Goal: Use online tool/utility: Utilize a website feature to perform a specific function

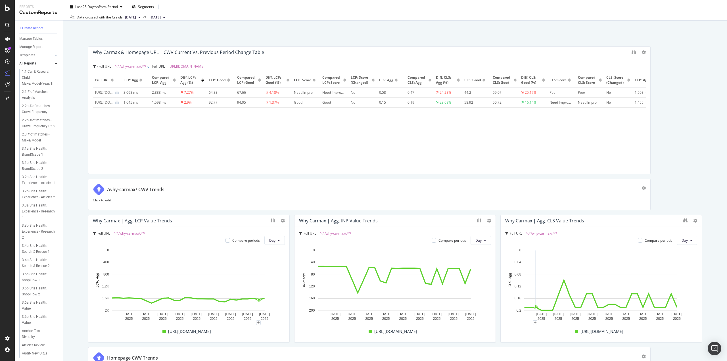
scroll to position [85, 0]
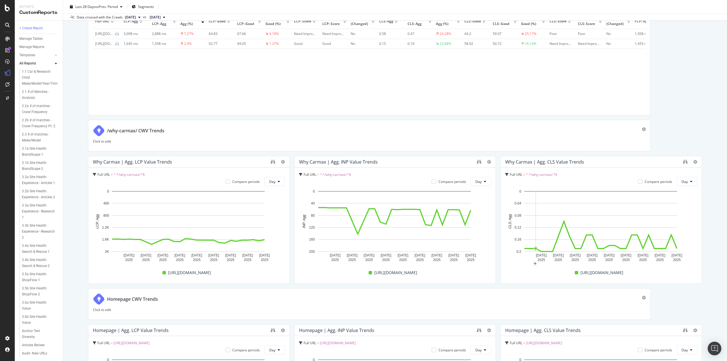
click at [71, 71] on div "Core Web Vitals - Why CarMax & Homepage Core Web Vitals - Why CarMax & Homepage…" at bounding box center [395, 180] width 664 height 361
click at [109, 7] on span "vs Prev. Period" at bounding box center [106, 6] width 22 height 5
click at [80, 226] on div "Core Web Vitals - Why CarMax & Homepage Core Web Vitals - Why CarMax & Homepage…" at bounding box center [395, 180] width 664 height 361
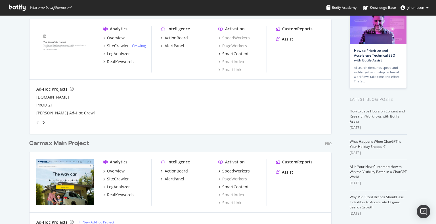
scroll to position [57, 0]
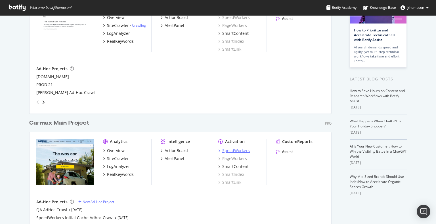
click at [222, 151] on div "SpeedWorkers" at bounding box center [236, 151] width 28 height 6
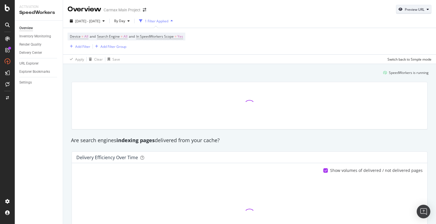
click at [412, 9] on div "Preview URL" at bounding box center [415, 9] width 20 height 5
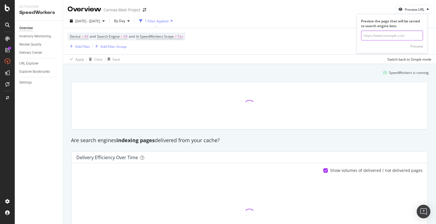
click at [381, 35] on input "url" at bounding box center [392, 36] width 62 height 10
paste input "[URL][DOMAIN_NAME]"
type input "[URL][DOMAIN_NAME]"
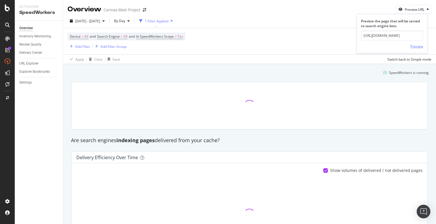
click at [418, 45] on div "Preview" at bounding box center [416, 46] width 12 height 5
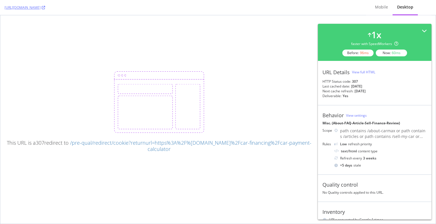
click at [287, 93] on div "This URL is a 307 redirect to /pre-qual/redirect/cookie?returnurl=https%3A%2F%[…" at bounding box center [159, 112] width 308 height 81
